Goal: Navigation & Orientation: Find specific page/section

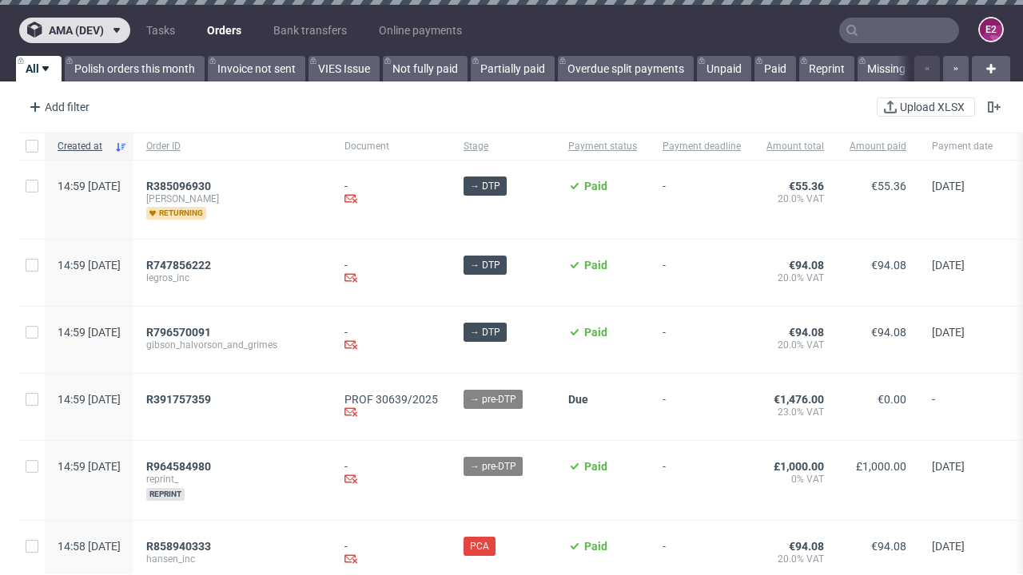
click at [74, 30] on span "ama (dev)" at bounding box center [76, 30] width 55 height 11
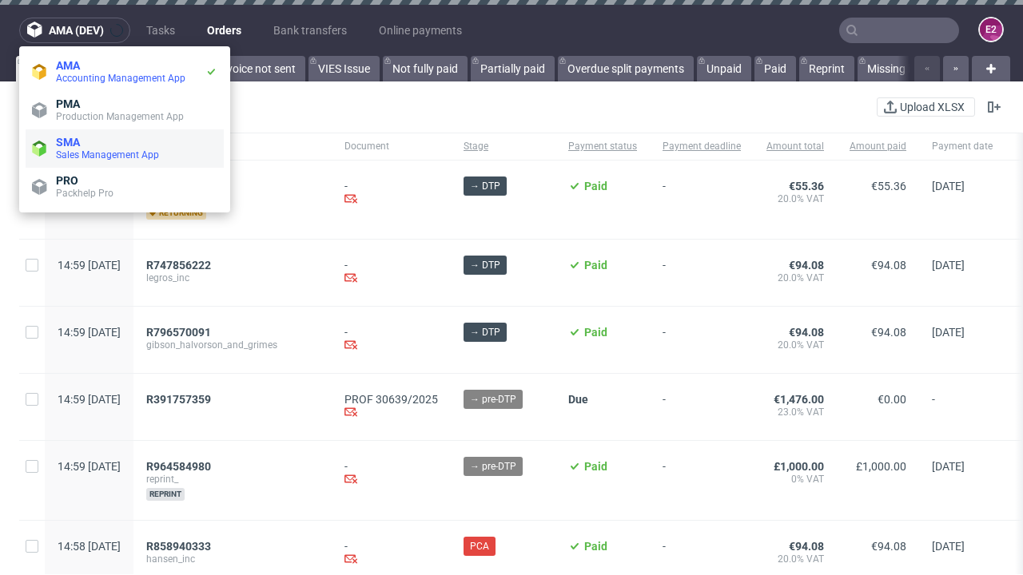
click at [125, 149] on span "Sales Management App" at bounding box center [136, 155] width 161 height 13
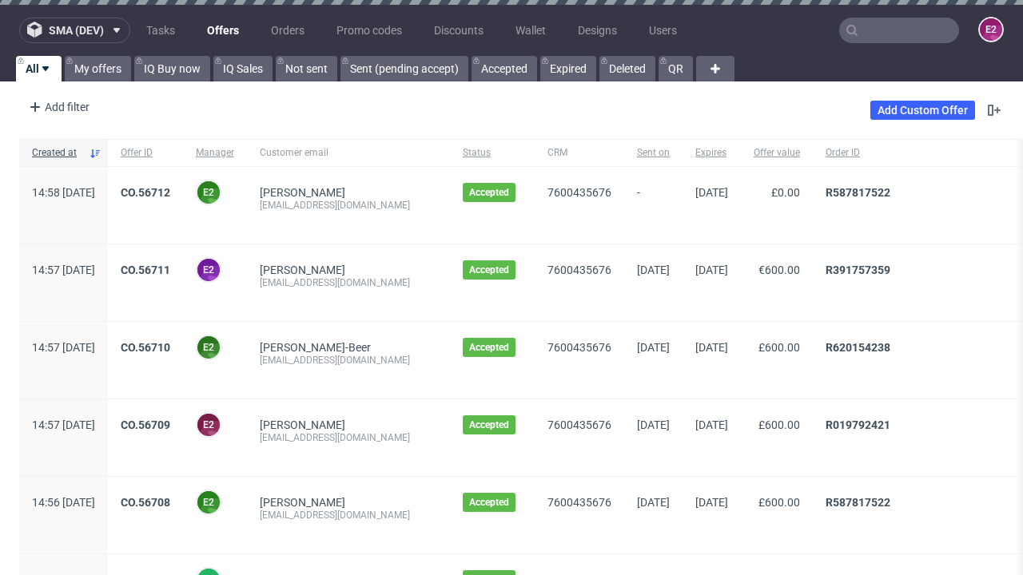
click at [74, 30] on span "sma (dev)" at bounding box center [76, 30] width 55 height 11
